Goal: Task Accomplishment & Management: Use online tool/utility

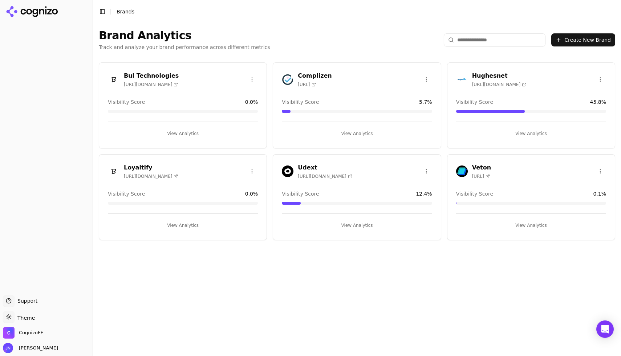
click at [330, 172] on div "Udext [URL][DOMAIN_NAME]" at bounding box center [325, 171] width 54 height 16
click at [308, 164] on h3 "Udext" at bounding box center [325, 167] width 54 height 9
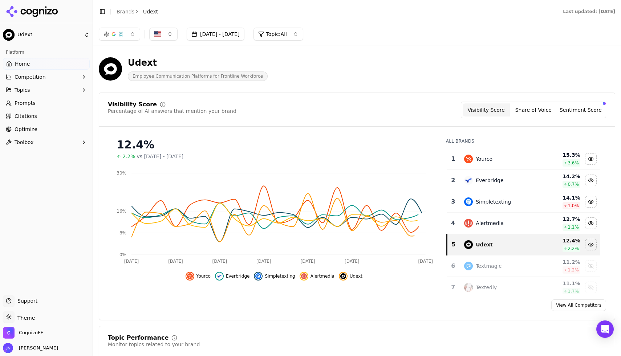
click at [34, 140] on button "Toolbox" at bounding box center [46, 142] width 87 height 12
click at [36, 155] on span "llms.txt Generator" at bounding box center [46, 153] width 63 height 7
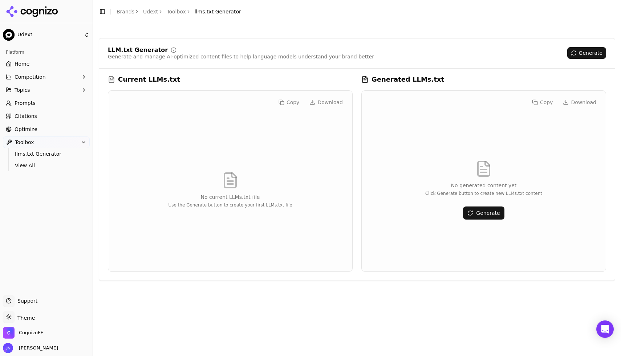
click at [485, 213] on button "Generate" at bounding box center [483, 213] width 41 height 13
click at [481, 193] on p "Click Generate button to create new LLMs.txt content" at bounding box center [483, 194] width 117 height 6
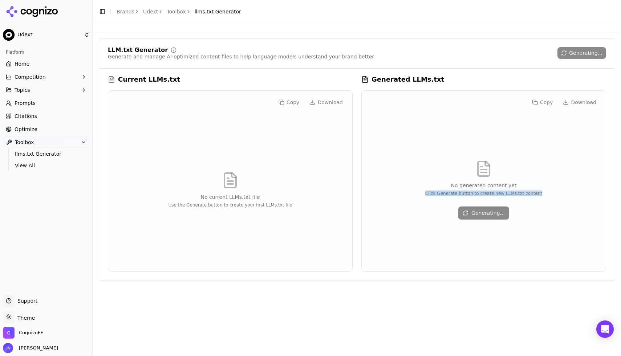
click at [481, 193] on p "Click Generate button to create new LLMs.txt content" at bounding box center [483, 194] width 117 height 6
click at [486, 192] on p "Click Generate button to create new LLMs.txt content" at bounding box center [483, 194] width 117 height 6
click at [492, 192] on p "Click Generate button to create new LLMs.txt content" at bounding box center [483, 194] width 117 height 6
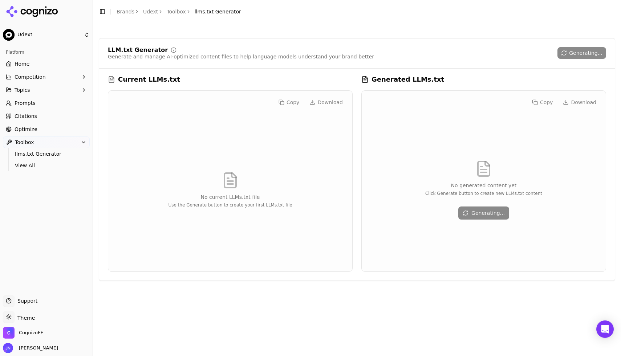
click at [492, 192] on p "Click Generate button to create new LLMs.txt content" at bounding box center [483, 194] width 117 height 6
click at [428, 91] on div "Copy Download No generated content yet Click Generate button to create new LLMs…" at bounding box center [483, 181] width 244 height 181
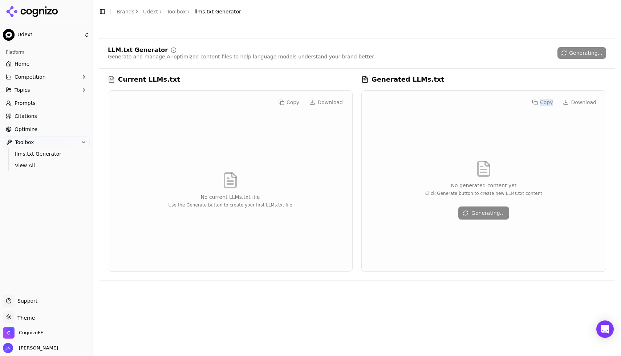
click at [428, 91] on div "Copy Download No generated content yet Click Generate button to create new LLMs…" at bounding box center [483, 181] width 244 height 181
click at [466, 83] on div "Generated LLMs.txt" at bounding box center [483, 79] width 245 height 10
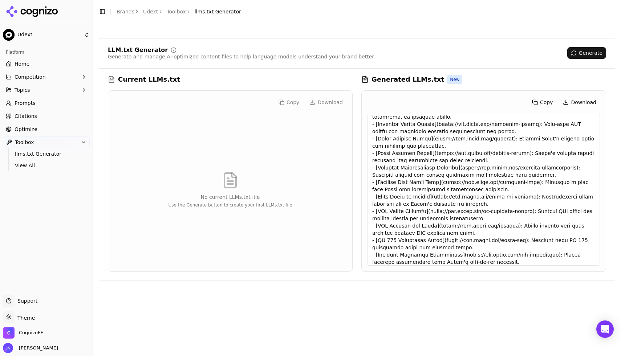
scroll to position [59, 0]
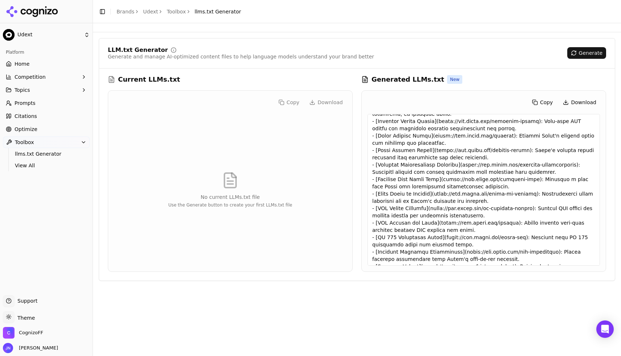
click at [586, 101] on button "Download" at bounding box center [579, 103] width 41 height 12
